Goal: Task Accomplishment & Management: Complete application form

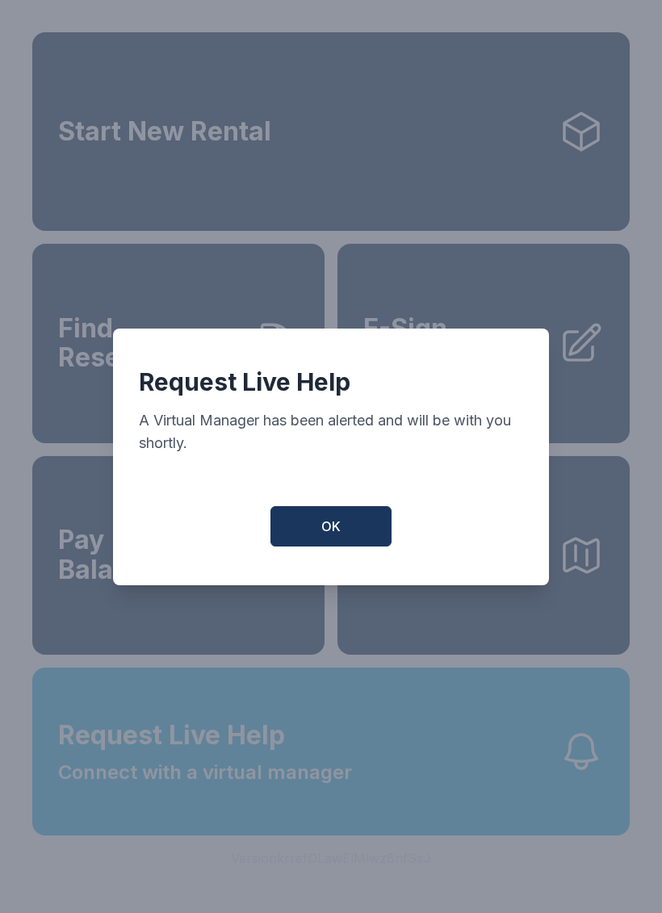
click at [350, 531] on button "OK" at bounding box center [330, 526] width 121 height 40
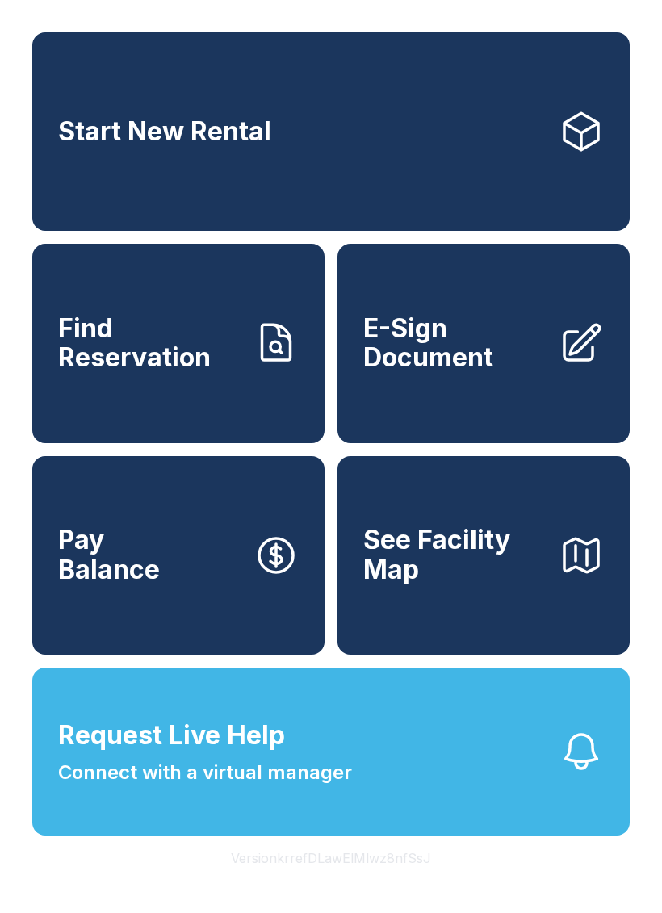
click at [198, 373] on span "Find Reservation" at bounding box center [149, 343] width 182 height 59
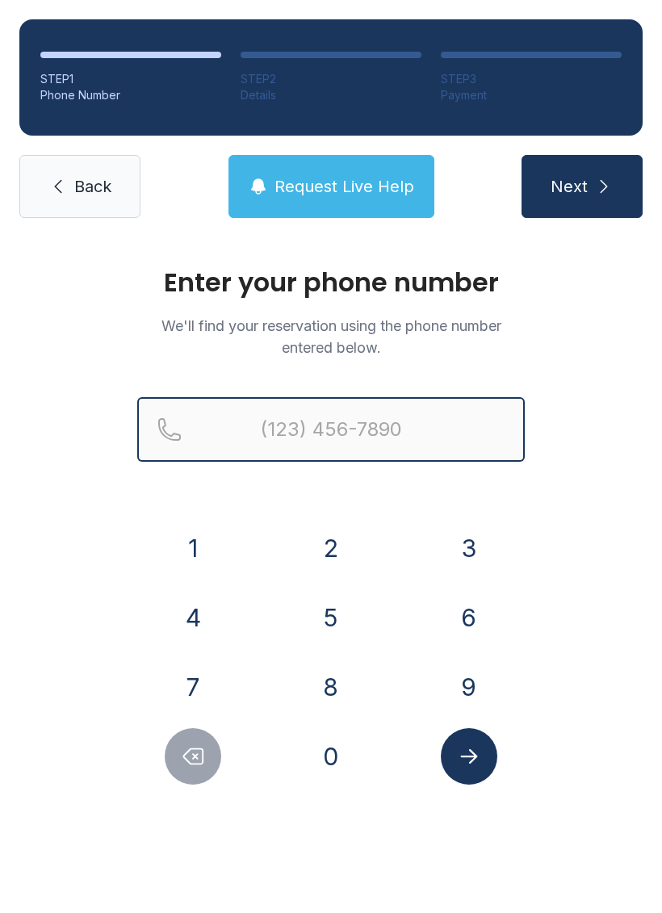
click at [307, 428] on input "Reservation phone number" at bounding box center [330, 429] width 387 height 65
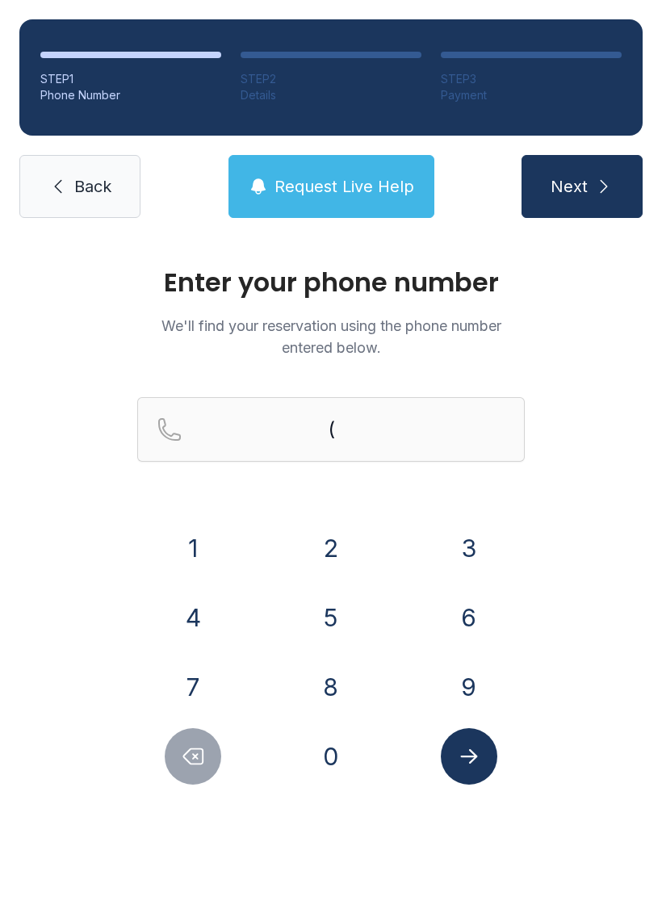
click at [344, 610] on button "5" at bounding box center [331, 617] width 56 height 56
click at [455, 548] on button "3" at bounding box center [469, 548] width 56 height 56
click at [204, 541] on button "1" at bounding box center [193, 548] width 56 height 56
click at [347, 544] on button "2" at bounding box center [331, 548] width 56 height 56
click at [336, 615] on button "5" at bounding box center [331, 617] width 56 height 56
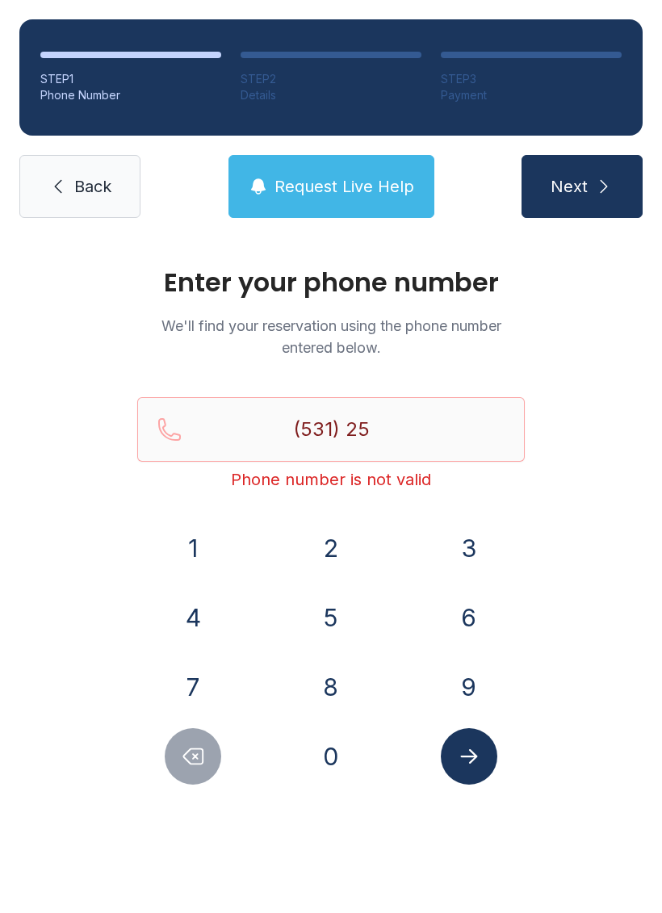
click at [324, 768] on button "0" at bounding box center [331, 756] width 56 height 56
click at [201, 621] on button "4" at bounding box center [193, 617] width 56 height 56
click at [325, 760] on button "0" at bounding box center [331, 756] width 56 height 56
click at [456, 680] on button "9" at bounding box center [469, 686] width 56 height 56
click at [205, 528] on button "1" at bounding box center [193, 548] width 56 height 56
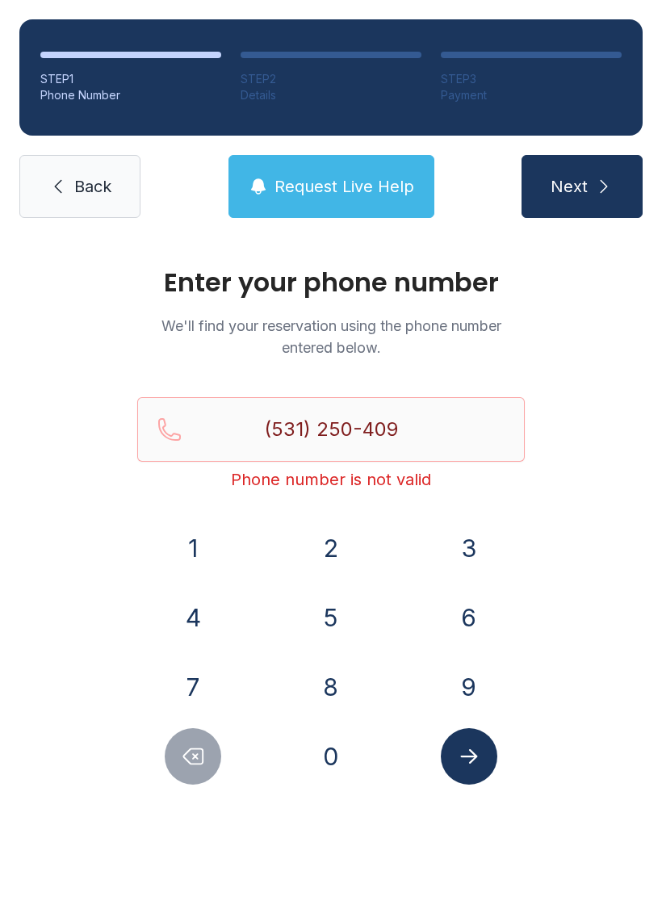
type input "[PHONE_NUMBER]"
click at [477, 768] on button "Submit lookup form" at bounding box center [469, 756] width 56 height 56
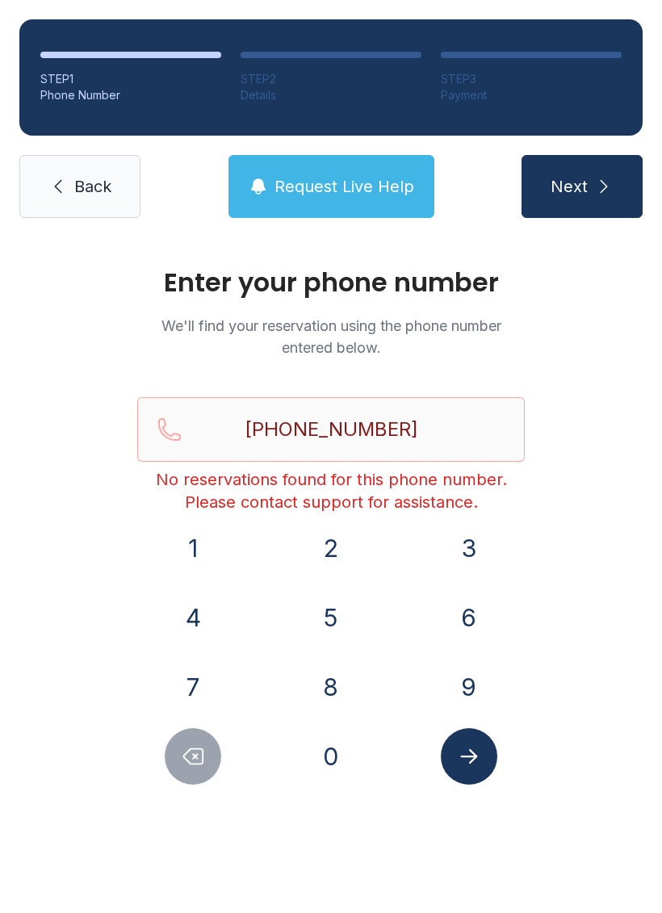
click at [595, 177] on icon "submit" at bounding box center [603, 186] width 19 height 19
click at [307, 47] on ol "STEP 1 Phone Number STEP 2 Details STEP 3 Payment" at bounding box center [330, 77] width 623 height 116
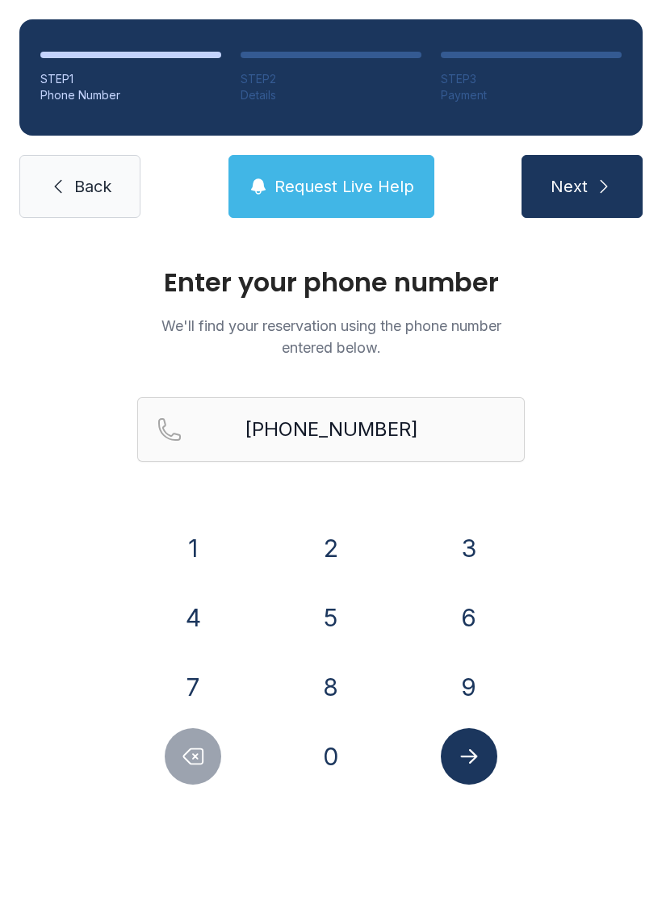
click at [163, 77] on div "STEP 1" at bounding box center [130, 79] width 181 height 16
click at [438, 70] on ol "STEP 1 Phone Number STEP 2 Details STEP 3 Payment" at bounding box center [330, 77] width 623 height 116
click at [558, 77] on div "STEP 3" at bounding box center [531, 79] width 181 height 16
click at [453, 758] on button "Submit lookup form" at bounding box center [469, 756] width 56 height 56
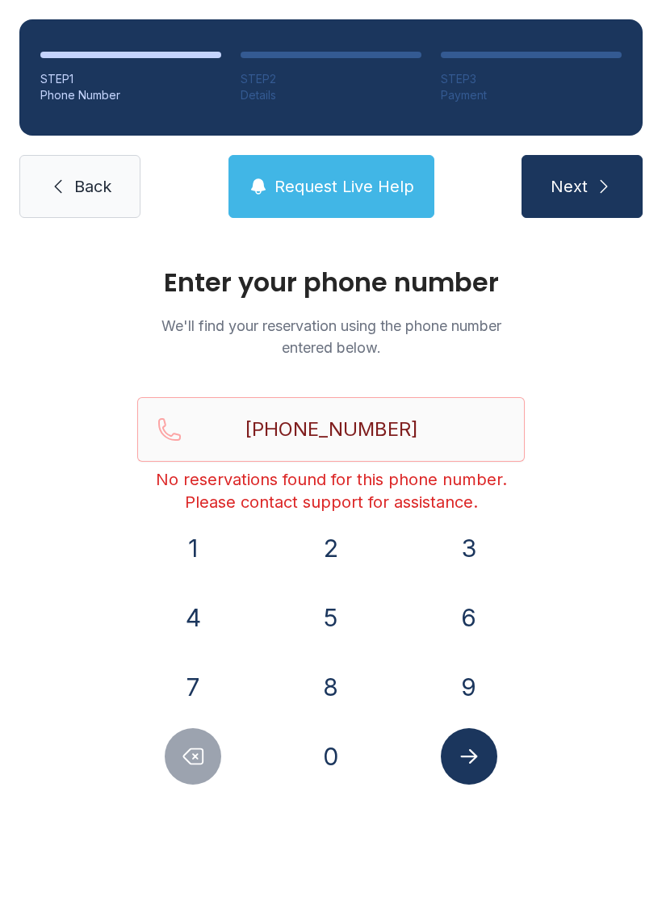
click at [62, 166] on link "Back" at bounding box center [79, 186] width 121 height 63
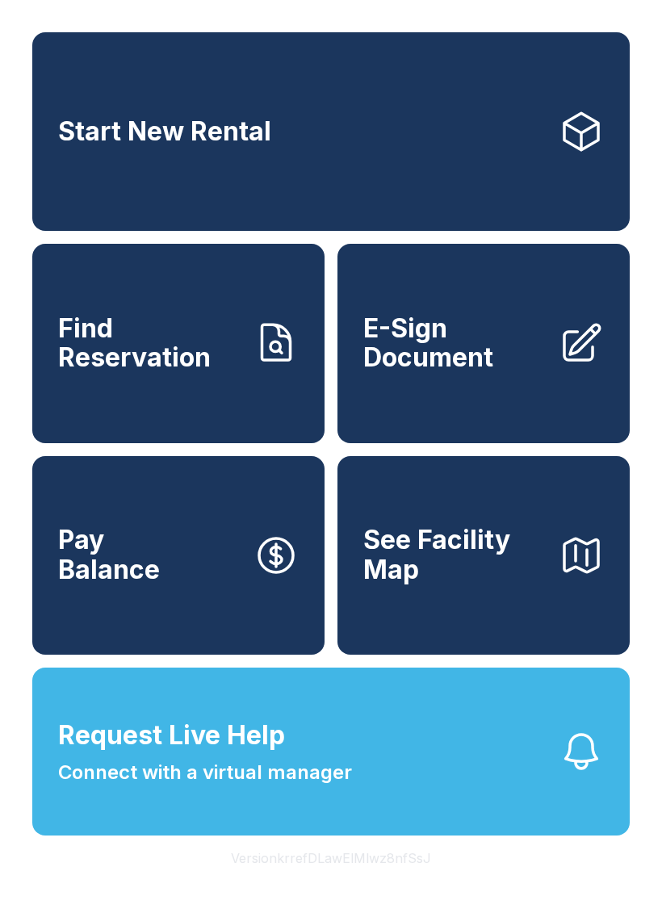
click at [452, 786] on button "Request Live Help Connect with a virtual manager" at bounding box center [330, 751] width 597 height 168
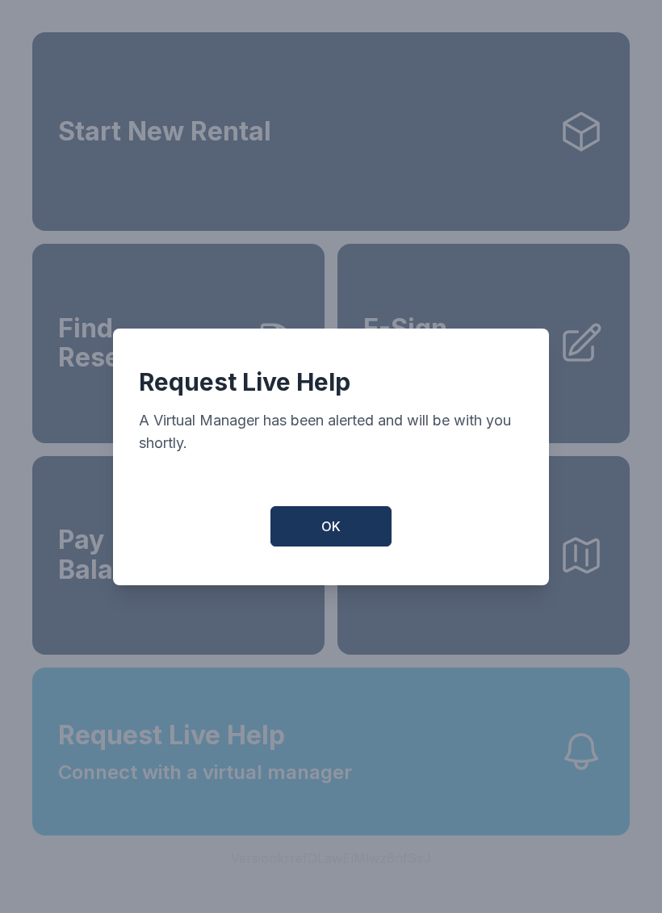
click at [361, 532] on button "OK" at bounding box center [330, 526] width 121 height 40
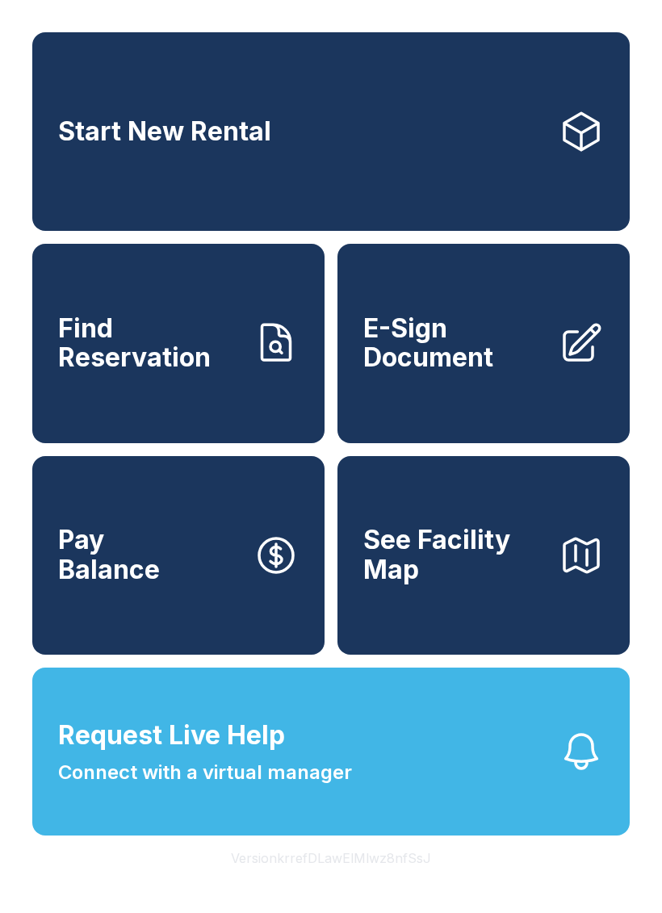
click at [393, 811] on button "Request Live Help Connect with a virtual manager" at bounding box center [330, 751] width 597 height 168
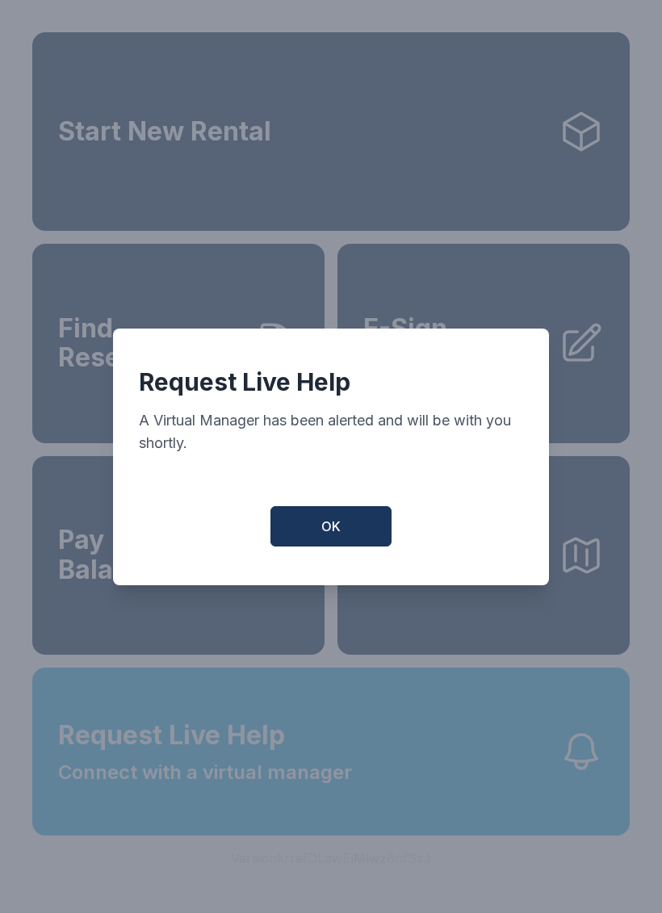
click at [346, 521] on button "OK" at bounding box center [330, 526] width 121 height 40
